Goal: Task Accomplishment & Management: Manage account settings

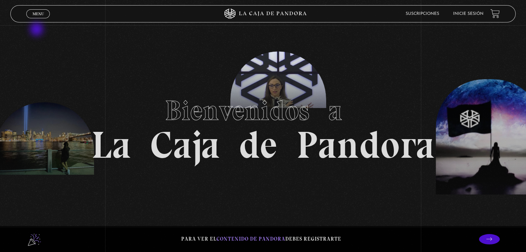
click at [41, 20] on div "Menu Cerrar" at bounding box center [105, 14] width 158 height 17
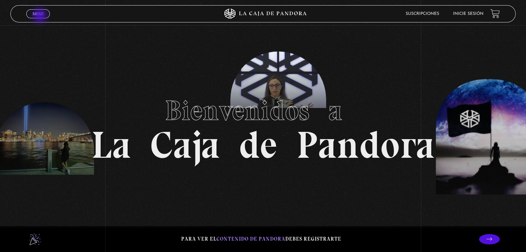
click at [40, 16] on link "Menu Cerrar" at bounding box center [38, 13] width 24 height 9
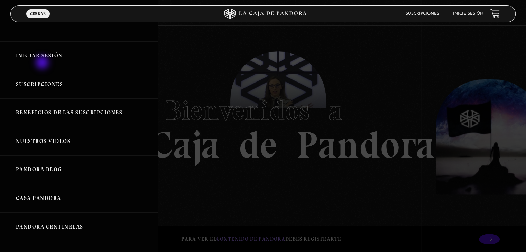
click at [43, 63] on link "Iniciar Sesión" at bounding box center [79, 55] width 158 height 29
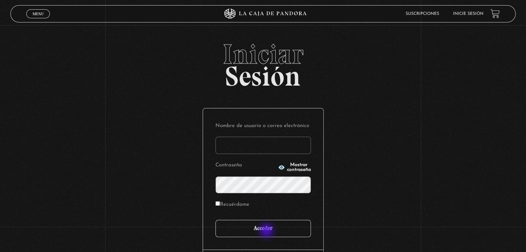
type input "[EMAIL_ADDRESS][DOMAIN_NAME]"
click at [266, 230] on input "Acceder" at bounding box center [262, 228] width 95 height 17
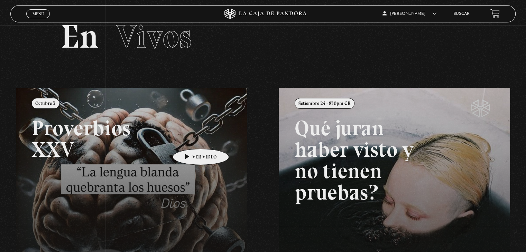
scroll to position [35, 0]
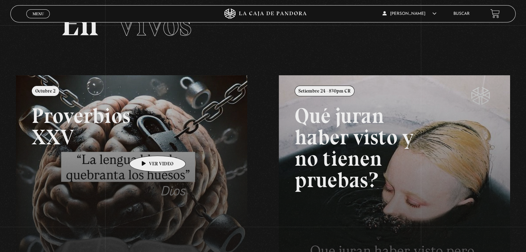
click at [147, 146] on link at bounding box center [279, 201] width 526 height 252
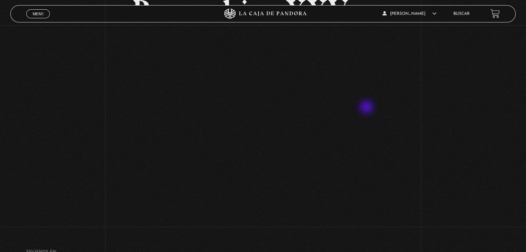
scroll to position [35, 0]
